Goal: Task Accomplishment & Management: Complete application form

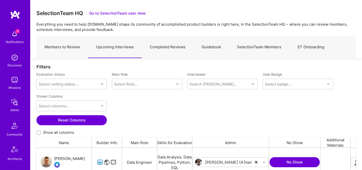
scroll to position [73, 0]
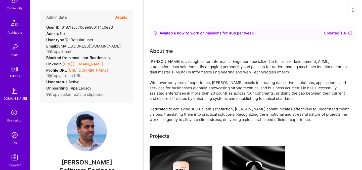
scroll to position [151, 0]
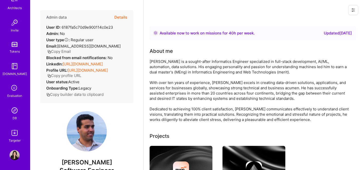
click at [14, 113] on img at bounding box center [15, 110] width 10 height 10
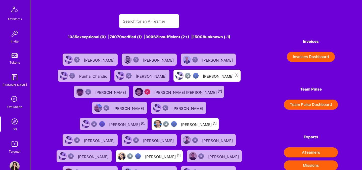
scroll to position [151, 0]
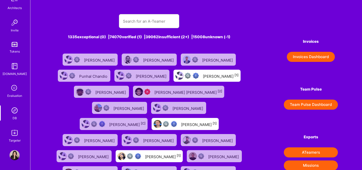
click at [15, 97] on div "Evaluation" at bounding box center [14, 95] width 15 height 5
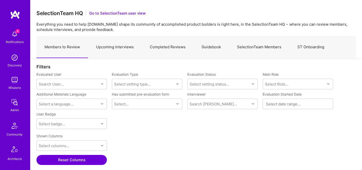
scroll to position [2, 0]
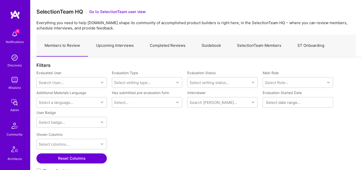
click at [105, 48] on link "Upcoming Interviews" at bounding box center [115, 46] width 54 height 22
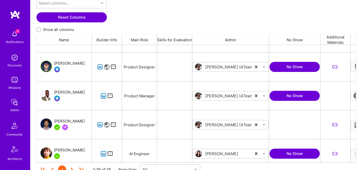
scroll to position [60, 0]
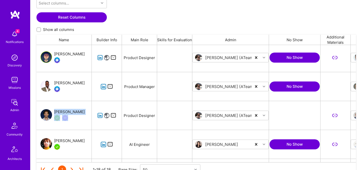
drag, startPoint x: 77, startPoint y: 111, endPoint x: 55, endPoint y: 110, distance: 21.9
click at [55, 110] on div "Uba Obasi" at bounding box center [63, 115] width 55 height 29
copy div "Uba Obasi"
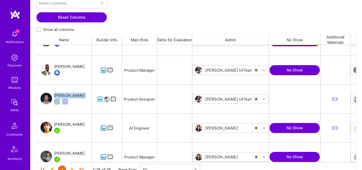
scroll to position [80, 0]
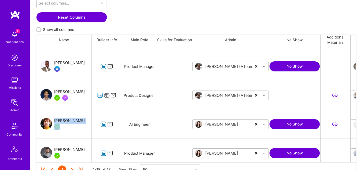
drag, startPoint x: 84, startPoint y: 121, endPoint x: 54, endPoint y: 120, distance: 29.9
click at [54, 120] on div "Nikolai Kruglikov" at bounding box center [63, 124] width 55 height 29
copy div "Nikolai Kruglikov"
drag, startPoint x: 57, startPoint y: 145, endPoint x: 76, endPoint y: 148, distance: 18.8
click at [76, 148] on div "Nihar Suthar" at bounding box center [63, 153] width 55 height 29
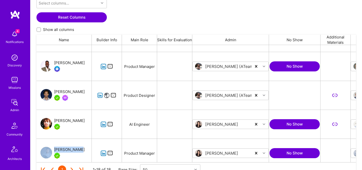
copy div "Nihar Suthar"
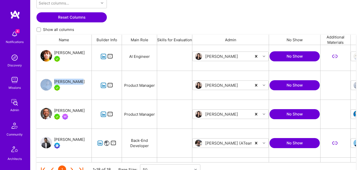
scroll to position [151, 0]
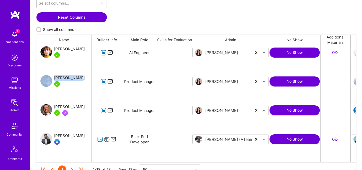
drag, startPoint x: 55, startPoint y: 100, endPoint x: 88, endPoint y: 106, distance: 33.2
click at [88, 106] on div "[PERSON_NAME]" at bounding box center [63, 110] width 55 height 29
copy div "[PERSON_NAME]"
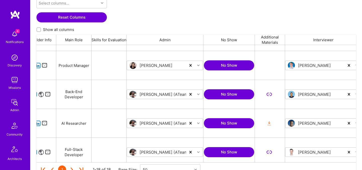
scroll to position [0, 0]
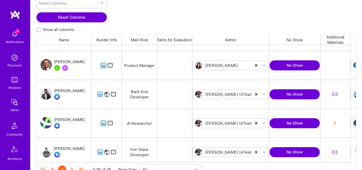
drag, startPoint x: 55, startPoint y: 116, endPoint x: 84, endPoint y: 120, distance: 29.1
click at [84, 120] on div "Nicolas Winckler" at bounding box center [63, 123] width 55 height 29
drag, startPoint x: 85, startPoint y: 119, endPoint x: 55, endPoint y: 119, distance: 30.1
click at [55, 119] on div "Nicolas Winckler" at bounding box center [63, 123] width 55 height 29
copy div "Nicolas Winckler"
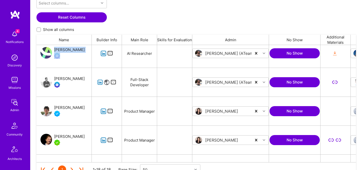
scroll to position [267, 0]
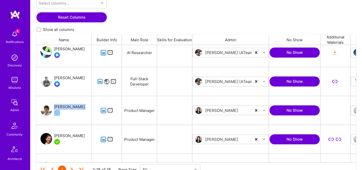
drag, startPoint x: 77, startPoint y: 106, endPoint x: 54, endPoint y: 106, distance: 23.1
click at [54, 106] on div "Diego Cardenas" at bounding box center [63, 110] width 55 height 29
copy div "Diego Cardenas"
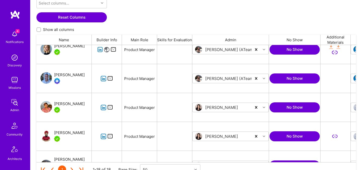
scroll to position [386, 0]
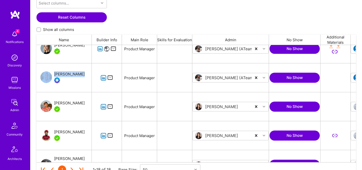
drag, startPoint x: 55, startPoint y: 70, endPoint x: 78, endPoint y: 73, distance: 23.8
click at [78, 73] on div "Quincy Carroll" at bounding box center [63, 77] width 55 height 29
copy div "Quincy Carrol"
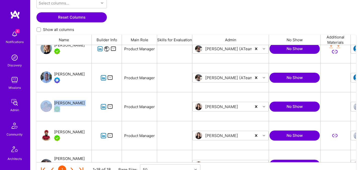
drag, startPoint x: 56, startPoint y: 97, endPoint x: 81, endPoint y: 103, distance: 25.2
click at [81, 103] on div "Andrei Enache" at bounding box center [63, 106] width 55 height 29
copy div "Andrei Enache"
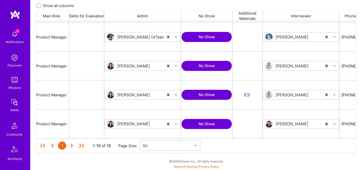
scroll to position [0, 0]
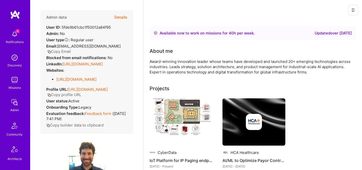
click at [120, 19] on button "Details" at bounding box center [120, 17] width 13 height 15
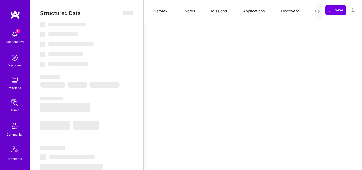
click at [309, 11] on button "Evaluation" at bounding box center [324, 11] width 34 height 22
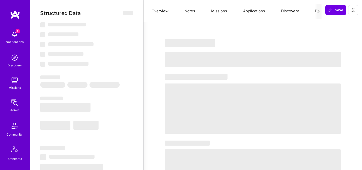
select select "Right Now"
select select "7"
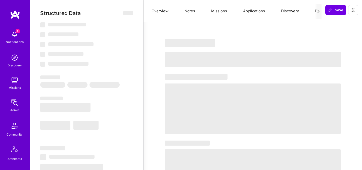
select select "US"
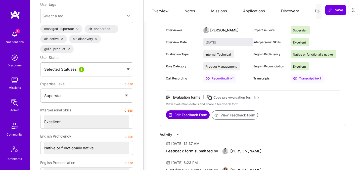
scroll to position [55, 0]
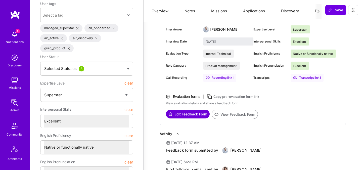
click at [227, 114] on button "View Feedback Form" at bounding box center [234, 113] width 46 height 9
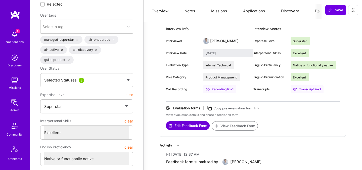
scroll to position [43, 0]
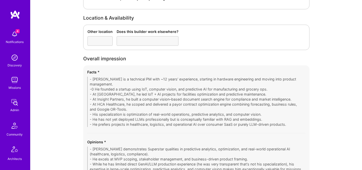
scroll to position [1013, 0]
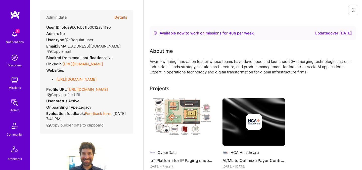
click at [71, 49] on button "Copy Email" at bounding box center [59, 51] width 24 height 5
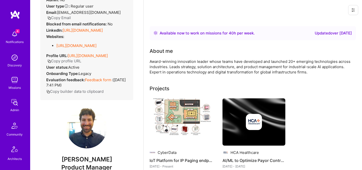
scroll to position [92, 0]
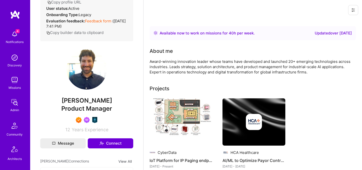
click at [71, 104] on span "Harrison Bralower" at bounding box center [86, 101] width 93 height 8
copy span "Harrison"
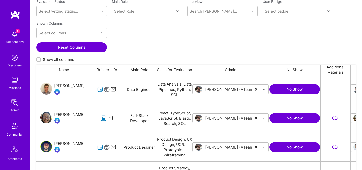
scroll to position [117, 319]
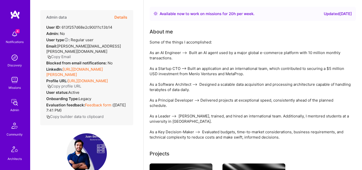
click at [121, 17] on button "Details" at bounding box center [120, 17] width 13 height 15
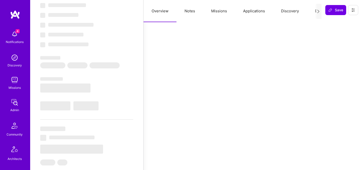
click at [313, 11] on button "Evaluation" at bounding box center [324, 11] width 34 height 22
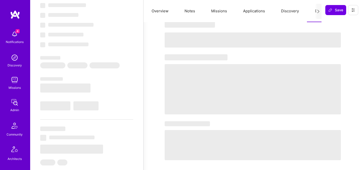
select select "Right Now"
select select "5"
select select "7"
select select "6"
select select "7"
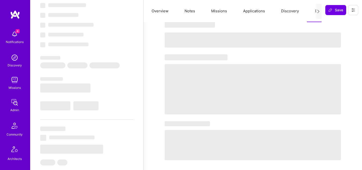
select select "SG"
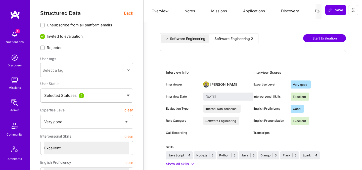
click at [237, 41] on div "Software Engineering 2" at bounding box center [233, 38] width 47 height 8
type input "September 29, 2025"
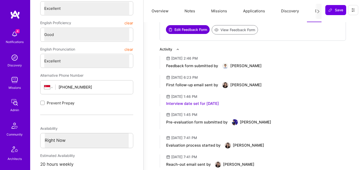
scroll to position [144, 0]
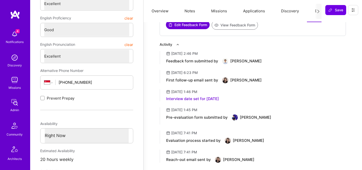
click at [226, 26] on button "View Feedback Form" at bounding box center [234, 24] width 46 height 9
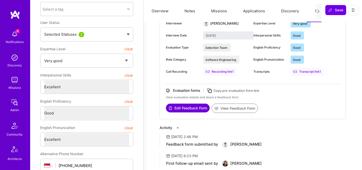
scroll to position [0, 0]
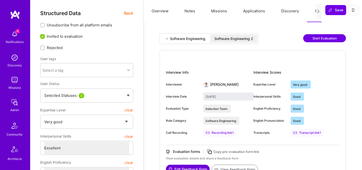
click at [226, 40] on div "Software Engineering 2" at bounding box center [233, 38] width 39 height 5
click at [128, 15] on span "Back" at bounding box center [128, 13] width 9 height 6
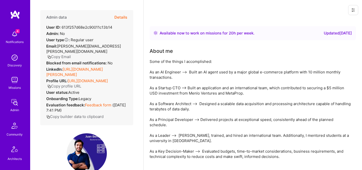
click at [64, 54] on button "Copy Email" at bounding box center [59, 56] width 24 height 5
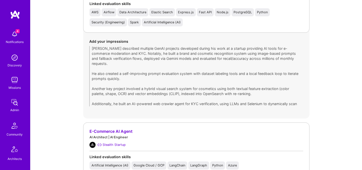
scroll to position [480, 0]
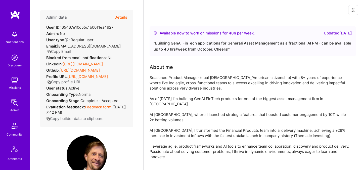
click at [71, 49] on button "Copy Email" at bounding box center [59, 51] width 24 height 5
click at [123, 18] on button "Details" at bounding box center [120, 17] width 13 height 15
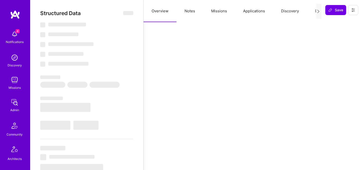
click at [312, 12] on button "Evaluation" at bounding box center [324, 11] width 34 height 22
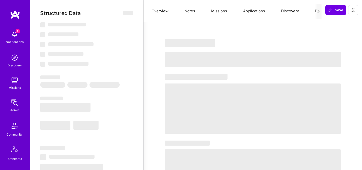
select select "Right Now"
select select "5"
select select "7"
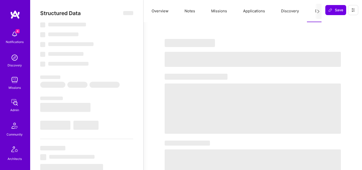
select select "IT"
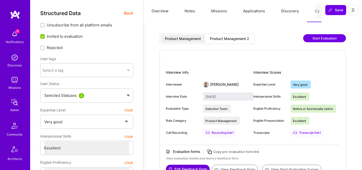
click at [236, 35] on div "Product Management 2" at bounding box center [229, 38] width 47 height 8
type input "[DATE]"
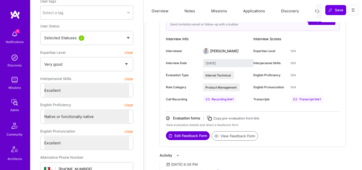
scroll to position [58, 0]
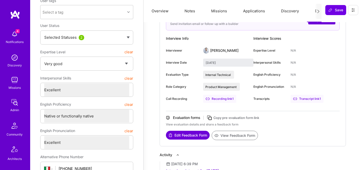
click at [231, 137] on button "View Feedback Form" at bounding box center [234, 135] width 46 height 9
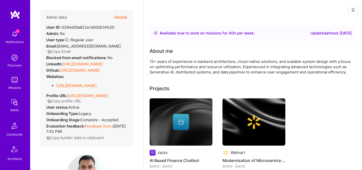
click at [50, 51] on icon "button" at bounding box center [49, 52] width 4 height 4
click at [48, 52] on icon "button" at bounding box center [49, 52] width 4 height 4
click at [124, 19] on button "Details" at bounding box center [120, 17] width 13 height 15
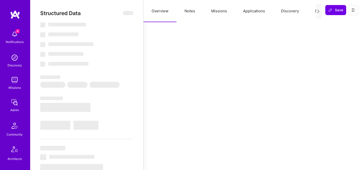
click at [313, 11] on button "Evaluation" at bounding box center [324, 11] width 34 height 22
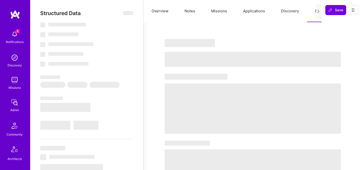
select select "Right Now"
select select "5"
select select "4"
select select "7"
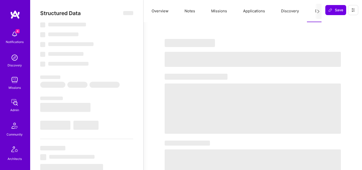
select select "IN"
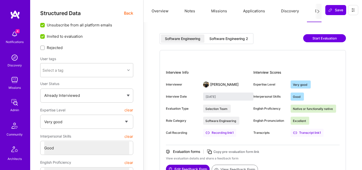
click at [248, 39] on div "Software Engineering 2" at bounding box center [228, 38] width 39 height 5
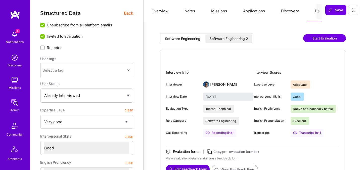
type input "[DATE]"
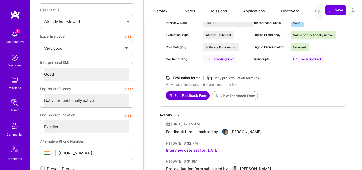
scroll to position [78, 0]
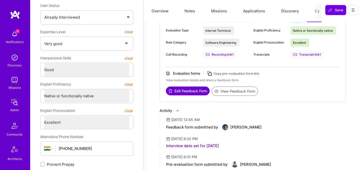
click at [231, 91] on button "View Feedback Form" at bounding box center [234, 90] width 46 height 9
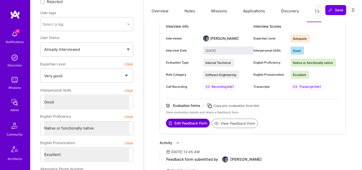
scroll to position [0, 0]
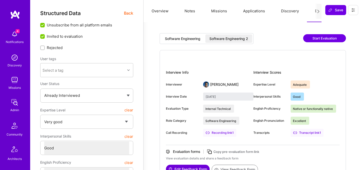
click at [129, 12] on span "Back" at bounding box center [128, 13] width 9 height 6
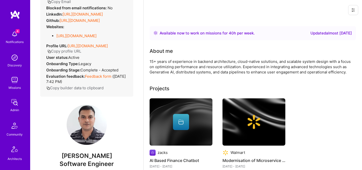
scroll to position [61, 0]
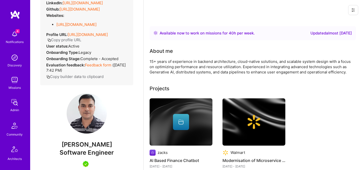
click at [75, 148] on span "Mitesh Trivedi" at bounding box center [86, 145] width 93 height 8
copy span "Mitesh"
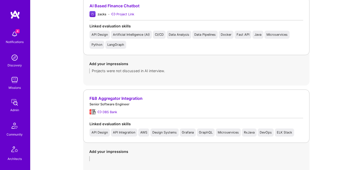
scroll to position [369, 0]
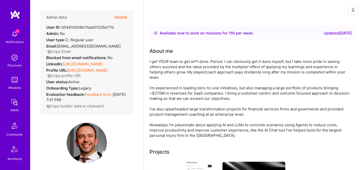
click at [122, 16] on button "Details" at bounding box center [120, 17] width 13 height 15
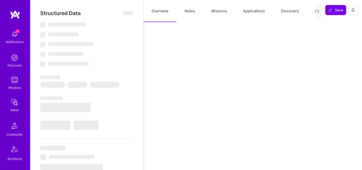
click at [314, 10] on button "Evaluation" at bounding box center [324, 11] width 34 height 22
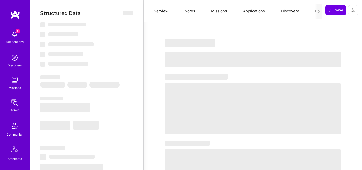
select select "Right Now"
select select "5"
select select "7"
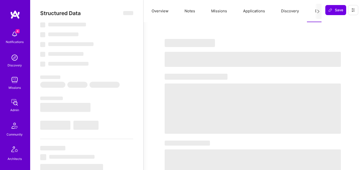
select select "CA"
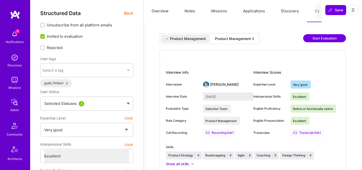
click at [242, 36] on div "Product Management 2" at bounding box center [234, 38] width 39 height 5
type input "[DATE]"
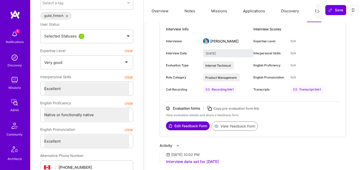
scroll to position [68, 0]
